Goal: Information Seeking & Learning: Stay updated

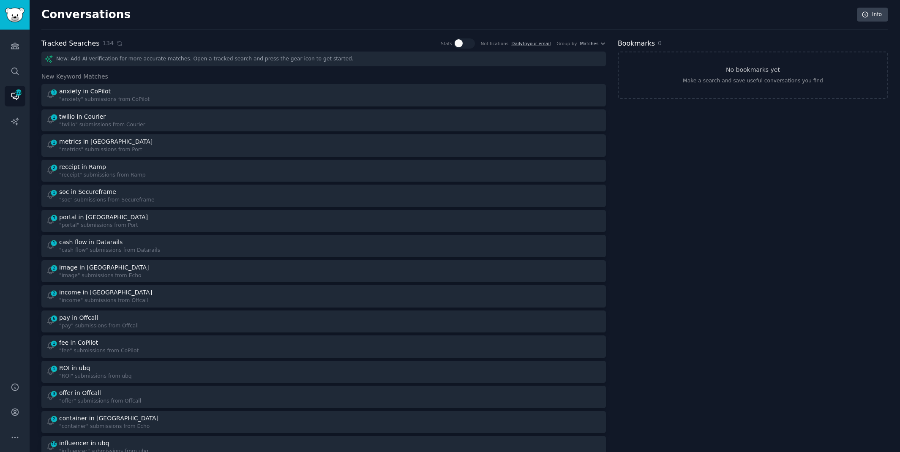
click at [118, 44] on div "Tracked Searches 134 Show stats on frequency & accuracy of each tracked keyword…" at bounding box center [323, 43] width 565 height 11
click at [117, 43] on icon at bounding box center [120, 44] width 6 height 6
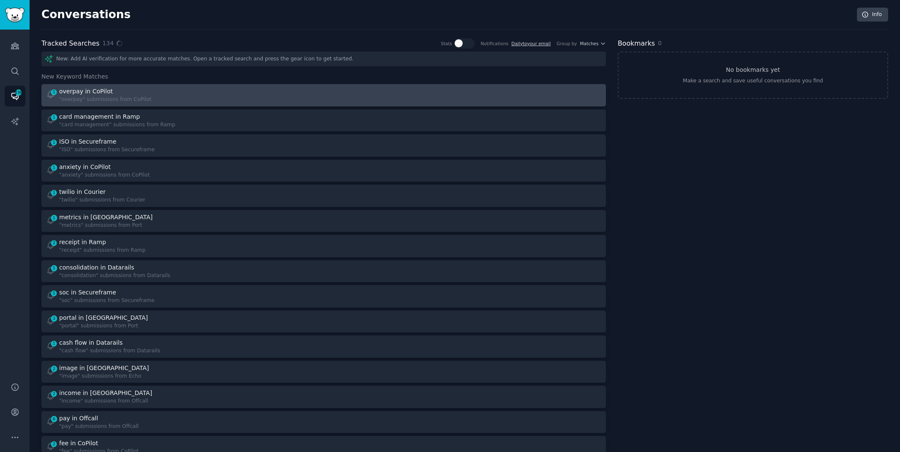
click at [164, 90] on div "1 overpay in CoPilot "overpay" submissions from CoPilot" at bounding box center [182, 95] width 272 height 16
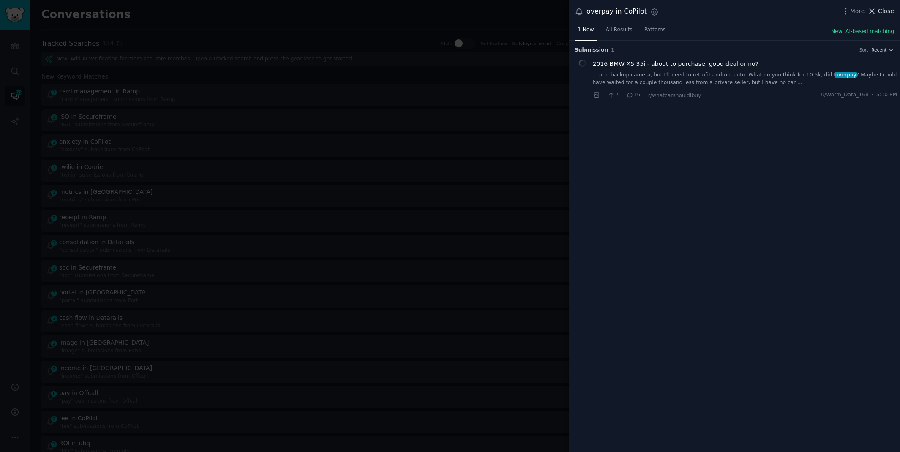
click at [878, 8] on button "Close" at bounding box center [881, 11] width 27 height 9
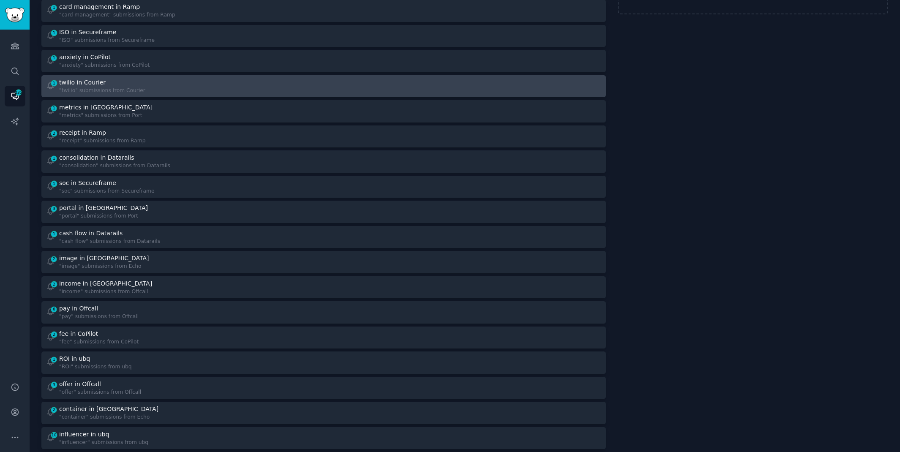
scroll to position [101, 0]
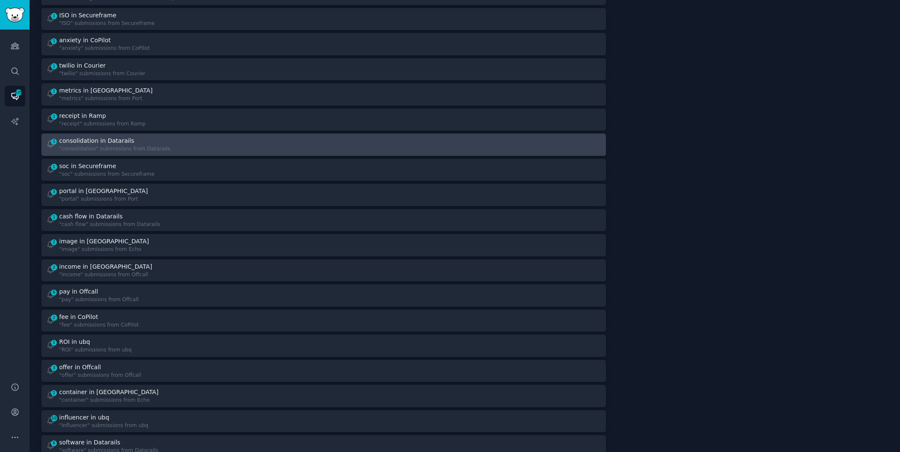
click at [281, 144] on div "1 consolidation in Datarails "consolidation" submissions from Datarails" at bounding box center [182, 145] width 272 height 16
